Goal: Information Seeking & Learning: Learn about a topic

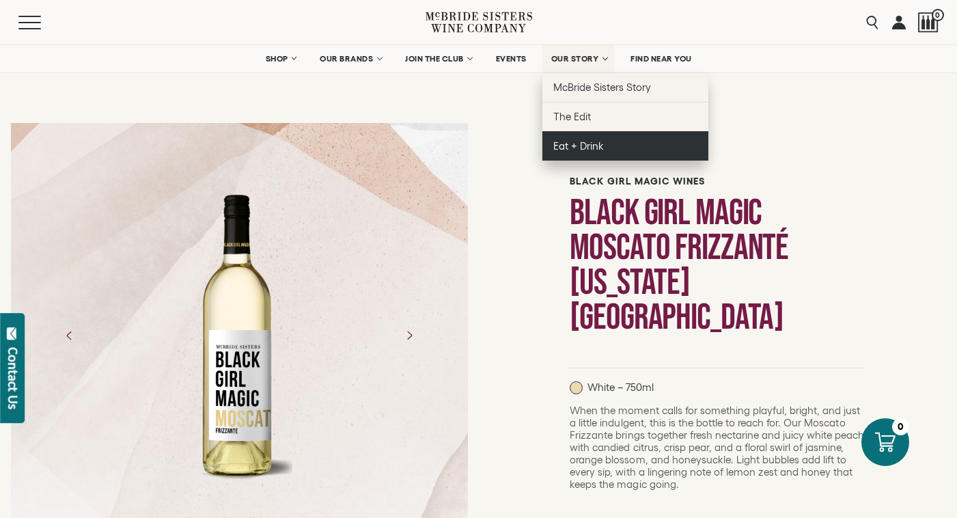
click at [580, 141] on span "Eat + Drink" at bounding box center [579, 146] width 51 height 12
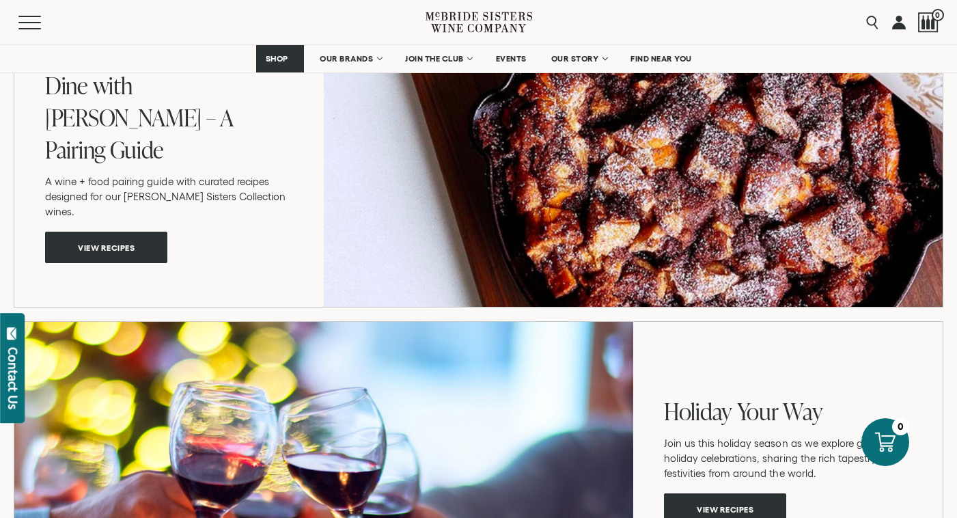
scroll to position [1674, 0]
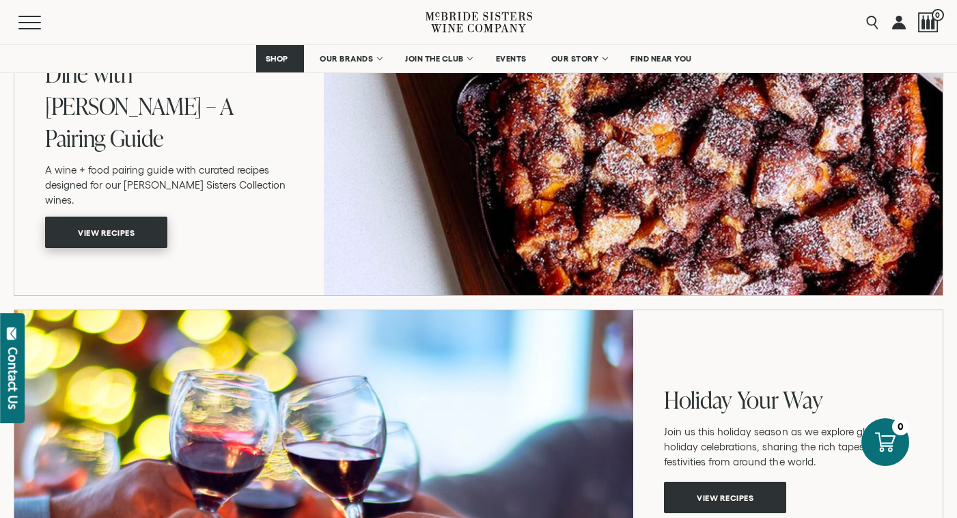
click at [108, 219] on span "View recipes" at bounding box center [106, 232] width 105 height 27
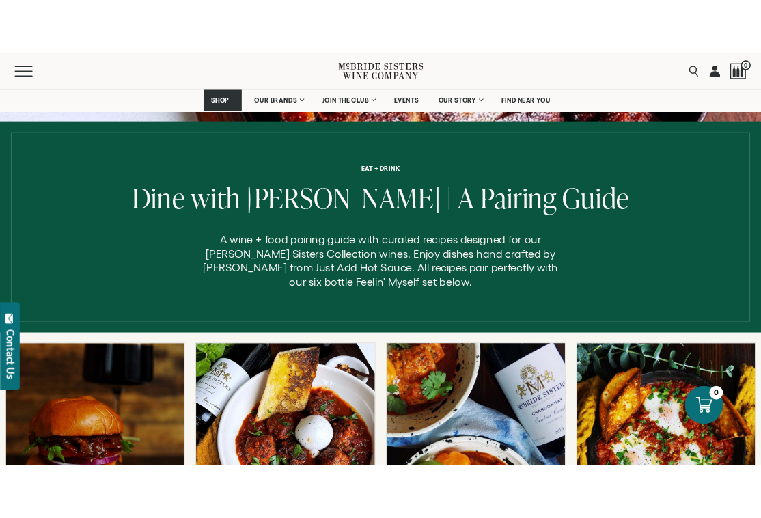
scroll to position [282, 0]
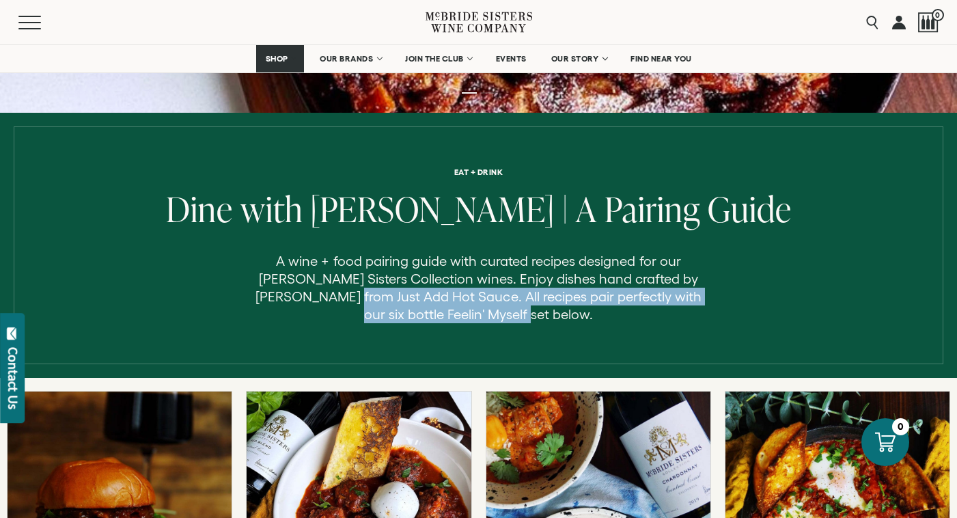
drag, startPoint x: 557, startPoint y: 321, endPoint x: 332, endPoint y: 289, distance: 227.0
click at [332, 289] on p "A wine + food pairing guide with curated recipes designed for our McBride Siste…" at bounding box center [479, 287] width 448 height 71
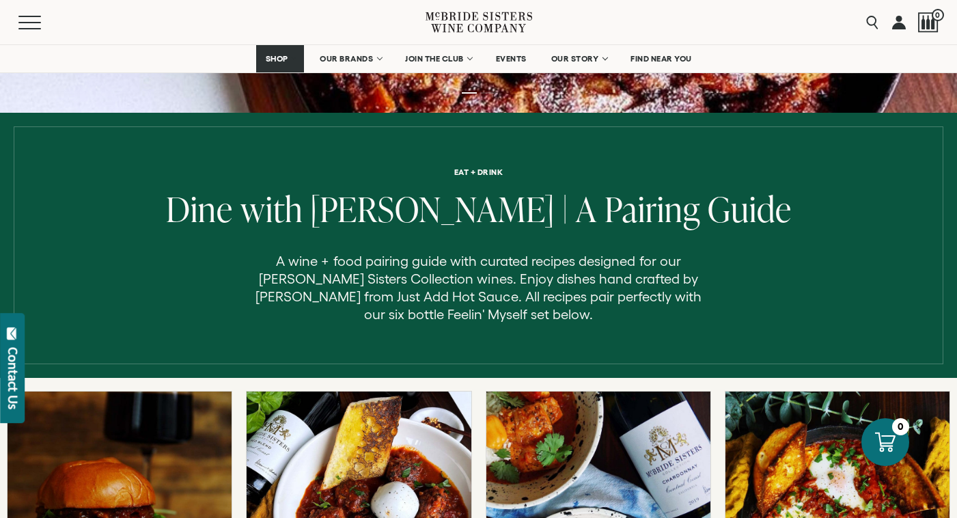
click at [349, 272] on p "A wine + food pairing guide with curated recipes designed for our McBride Siste…" at bounding box center [479, 287] width 448 height 71
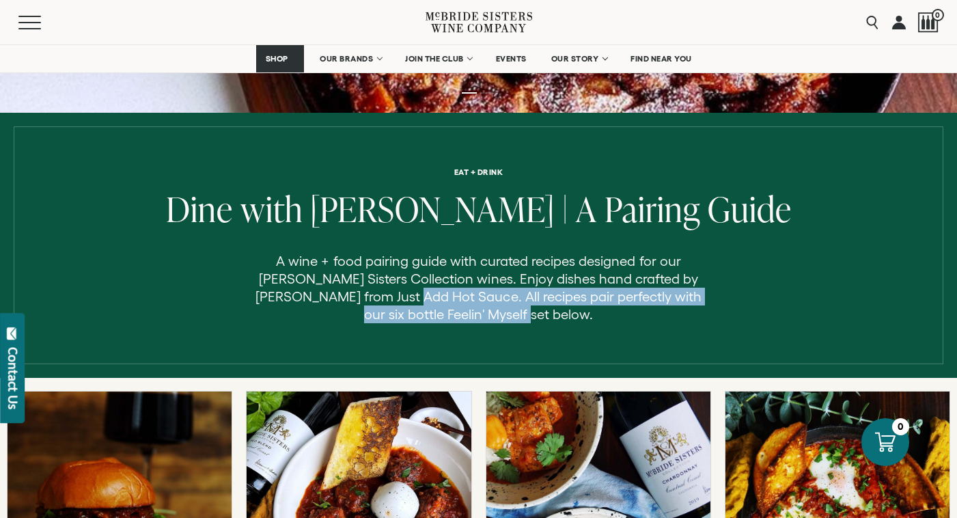
drag, startPoint x: 591, startPoint y: 312, endPoint x: 398, endPoint y: 288, distance: 195.0
click at [398, 288] on p "A wine + food pairing guide with curated recipes designed for our McBride Siste…" at bounding box center [479, 287] width 448 height 71
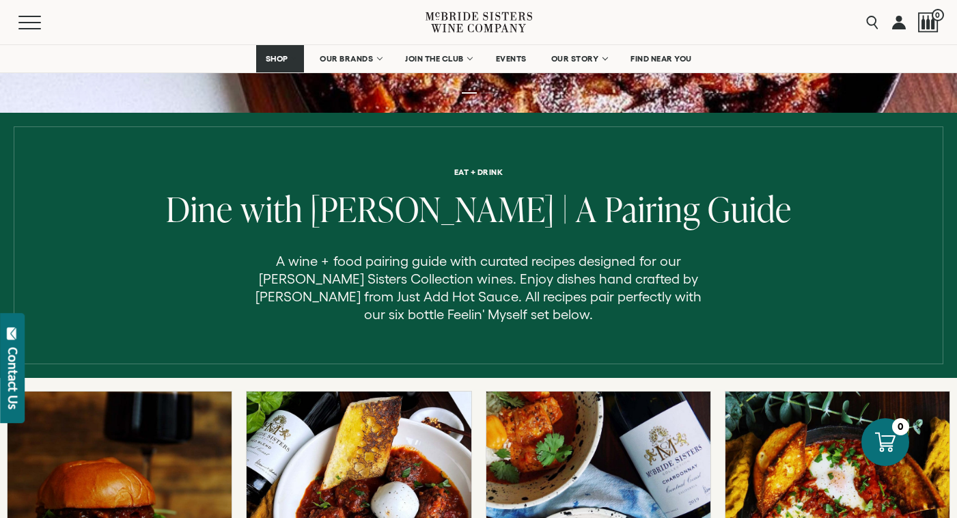
click at [275, 259] on p "A wine + food pairing guide with curated recipes designed for our McBride Siste…" at bounding box center [479, 287] width 448 height 71
click at [280, 260] on p "A wine + food pairing guide with curated recipes designed for our McBride Siste…" at bounding box center [479, 287] width 448 height 71
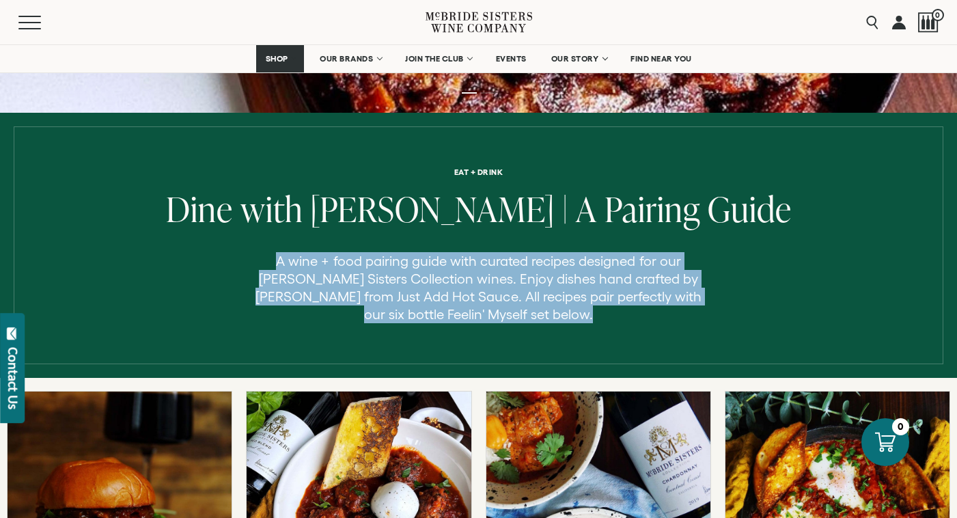
click at [280, 260] on p "A wine + food pairing guide with curated recipes designed for our McBride Siste…" at bounding box center [479, 287] width 448 height 71
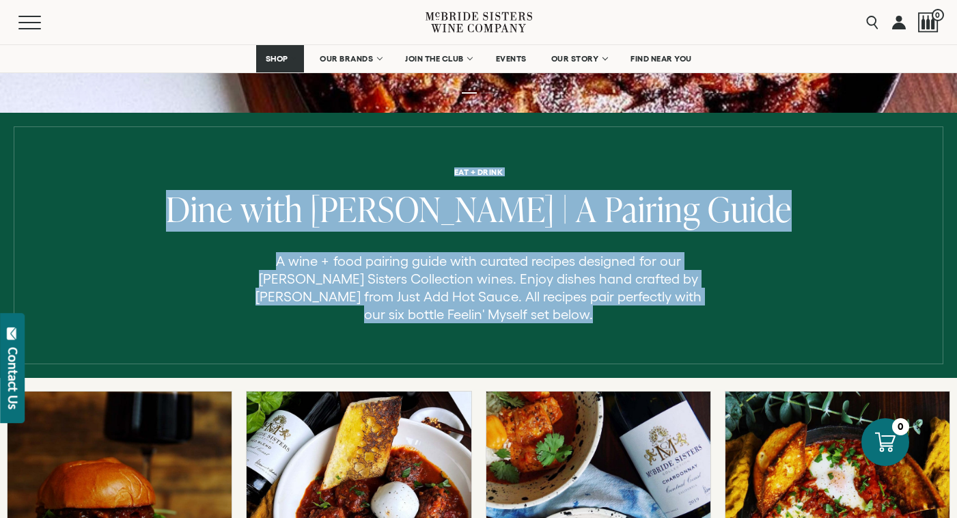
drag, startPoint x: 280, startPoint y: 260, endPoint x: 565, endPoint y: 336, distance: 294.9
click at [566, 336] on div "Eat + Drink Dine with McBride | A Pairing Guide A wine + food pairing guide wit…" at bounding box center [478, 245] width 957 height 265
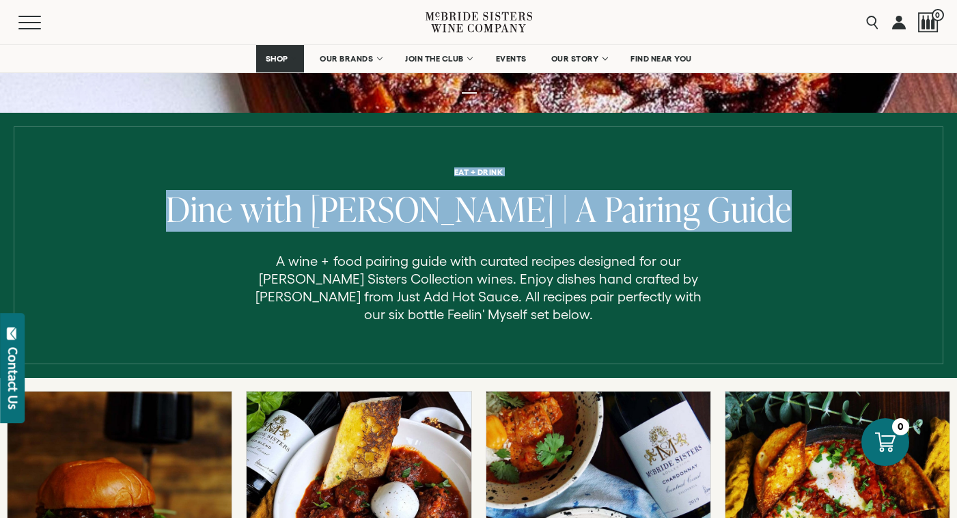
drag, startPoint x: 734, startPoint y: 219, endPoint x: 427, endPoint y: 182, distance: 309.0
click at [427, 182] on div "Eat + Drink Dine with McBride | A Pairing Guide A wine + food pairing guide wit…" at bounding box center [478, 245] width 957 height 156
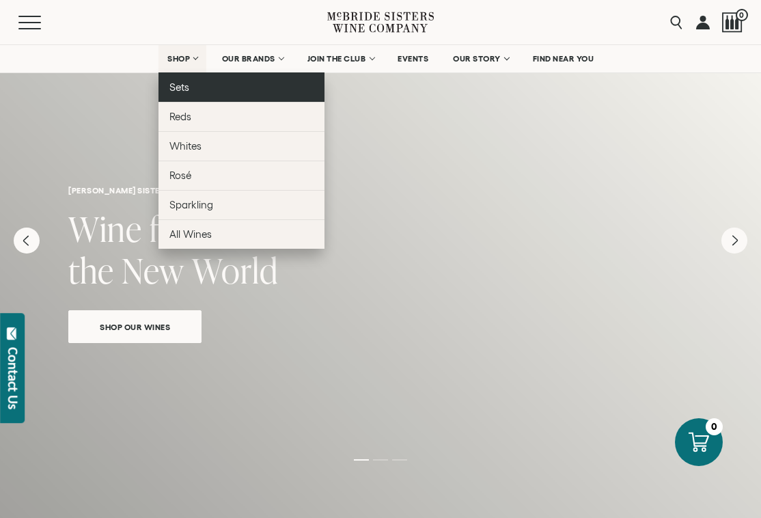
click at [196, 84] on link "Sets" at bounding box center [242, 86] width 166 height 29
